Goal: Information Seeking & Learning: Learn about a topic

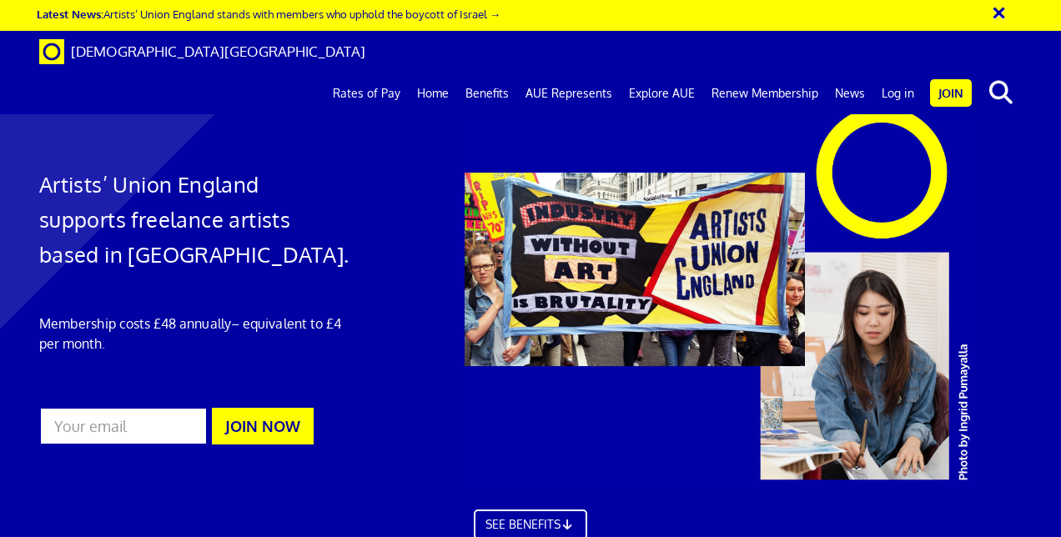
scroll to position [0, 3]
click at [562, 73] on link "AUE Represents" at bounding box center [568, 94] width 103 height 42
click at [362, 73] on link "Rates of Pay" at bounding box center [367, 94] width 84 height 42
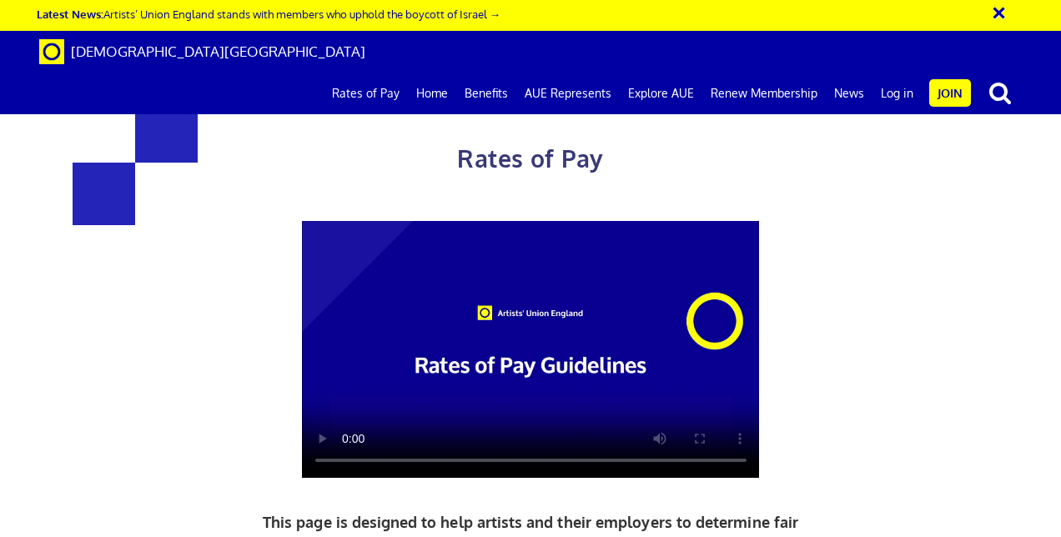
scroll to position [0, 3]
click at [492, 73] on link "Benefits" at bounding box center [486, 94] width 60 height 42
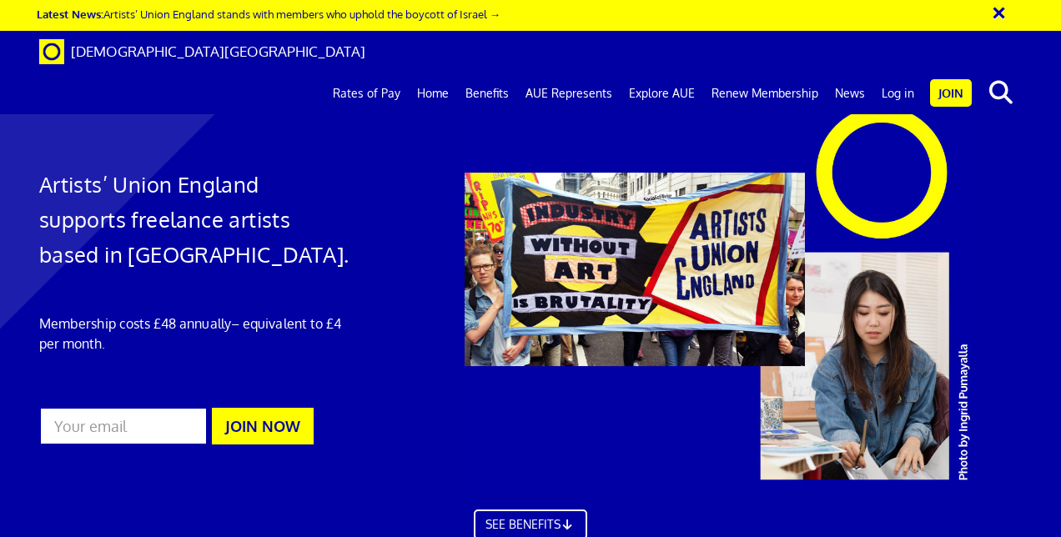
scroll to position [907, 0]
